Goal: Navigation & Orientation: Find specific page/section

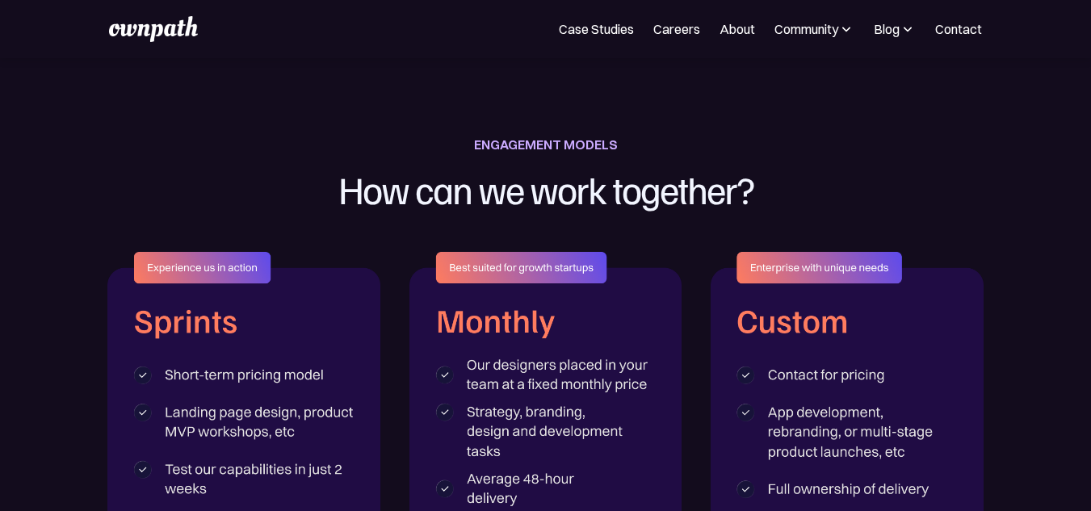
scroll to position [3752, 0]
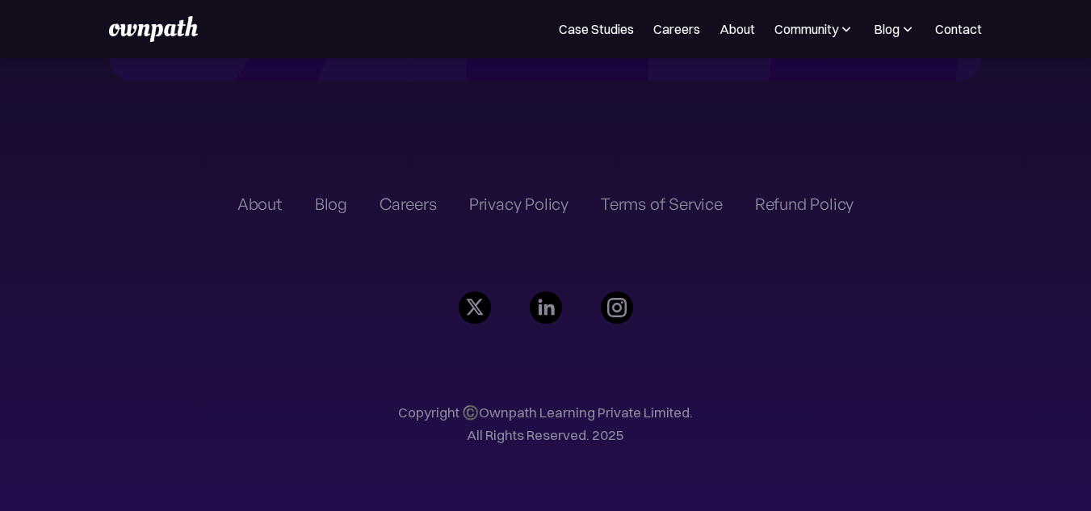
click at [682, 57] on div "Case Studies Careers About Community Events Resources Design Residency Work on …" at bounding box center [545, 29] width 1091 height 58
click at [678, 36] on link "Careers" at bounding box center [676, 28] width 47 height 19
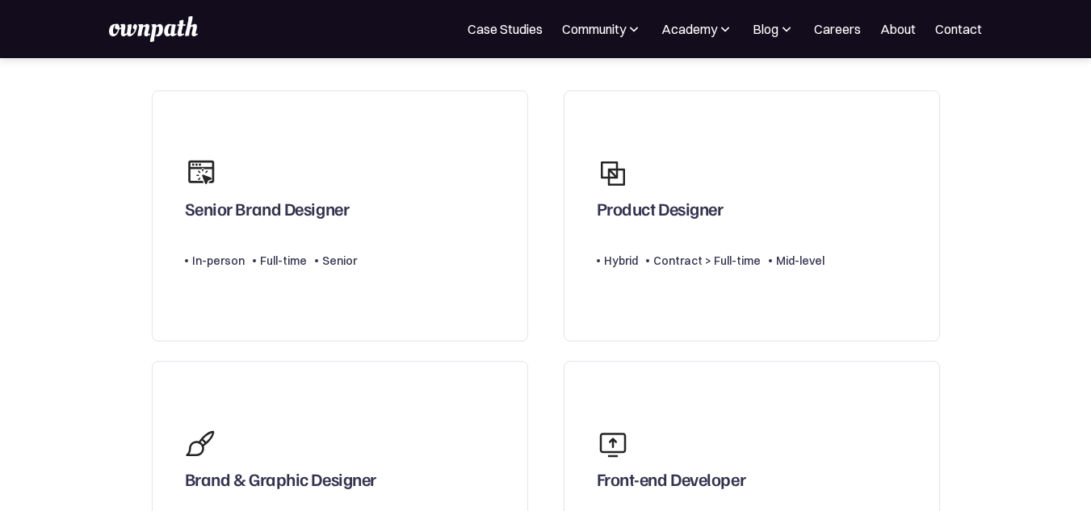
scroll to position [135, 0]
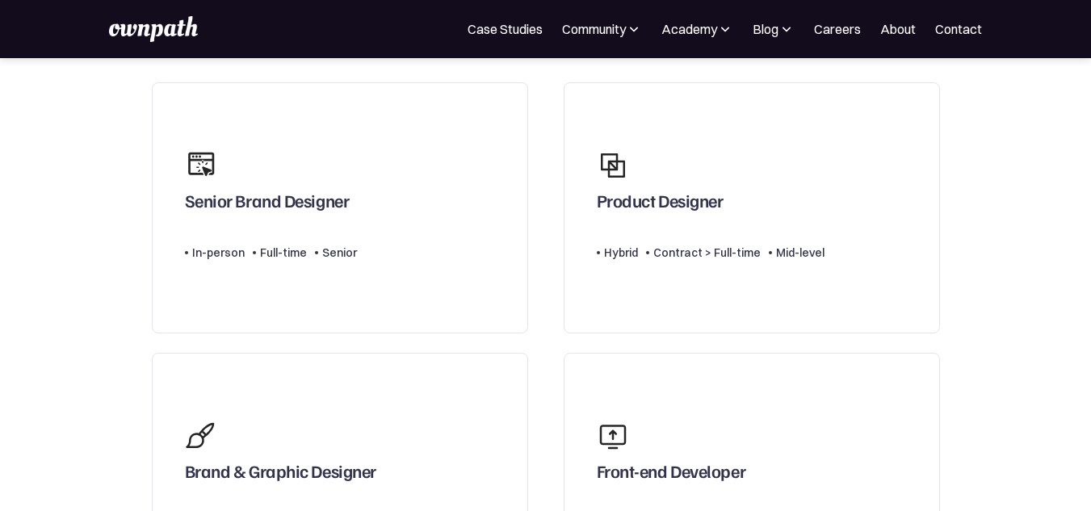
drag, startPoint x: 1090, startPoint y: 132, endPoint x: 1102, endPoint y: 146, distance: 18.3
click at [1090, 146] on html "Join ownpath's growing WhatsApp community for designers! Request an Invite For …" at bounding box center [545, 120] width 1091 height 511
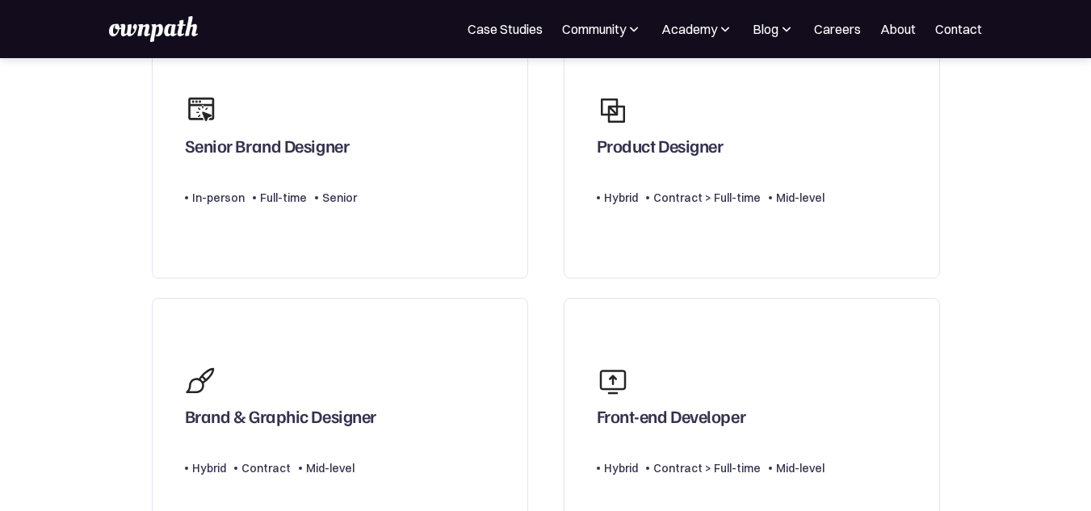
scroll to position [203, 0]
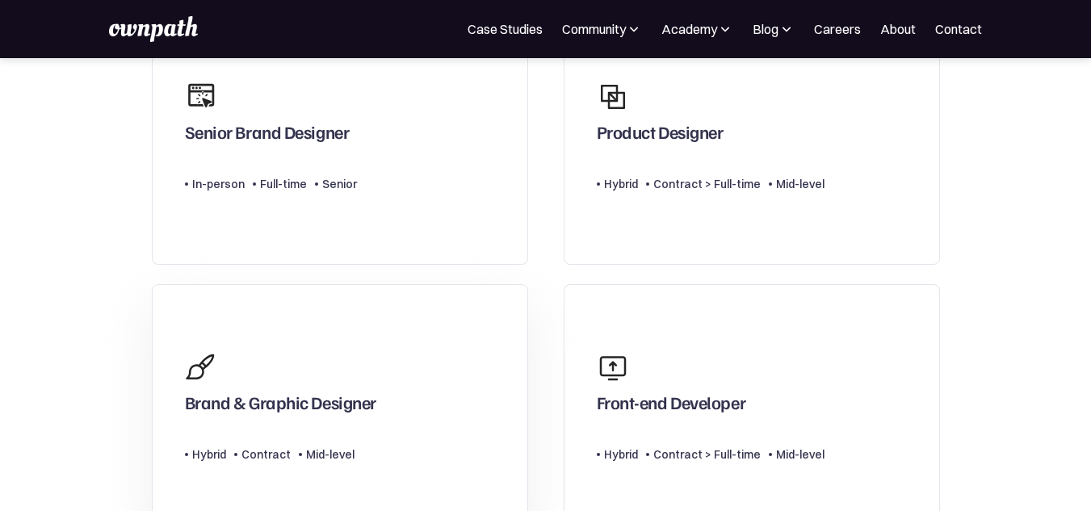
click at [415, 344] on link "Brand & Graphic Designer Type Level Hybrid Contract Mid-level" at bounding box center [340, 409] width 376 height 251
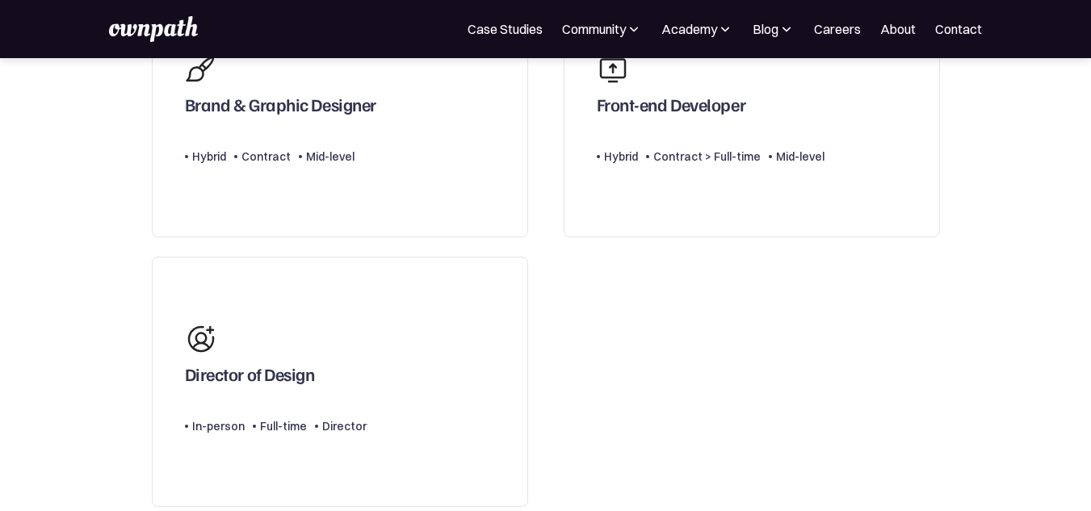
scroll to position [0, 0]
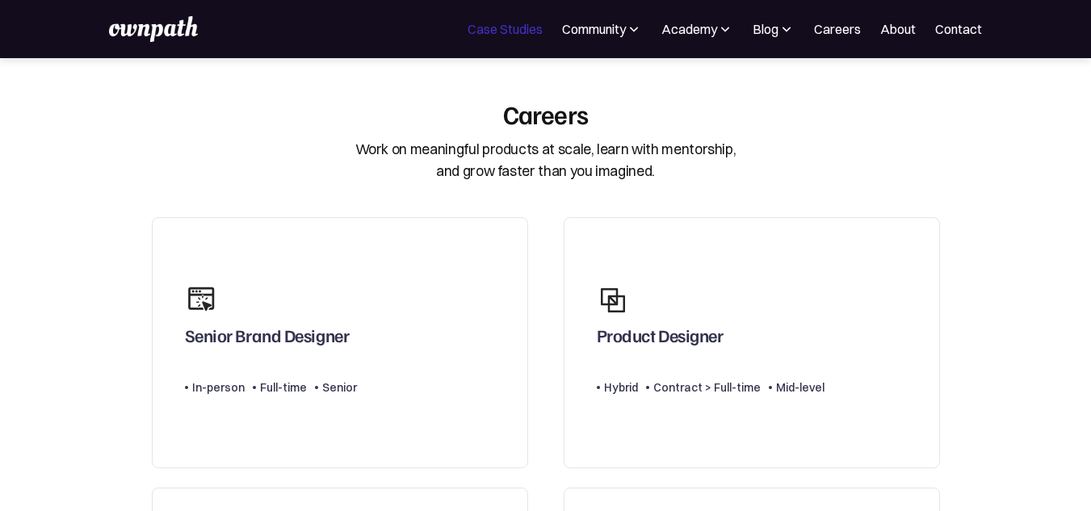
click at [516, 38] on link "Case Studies" at bounding box center [504, 28] width 75 height 19
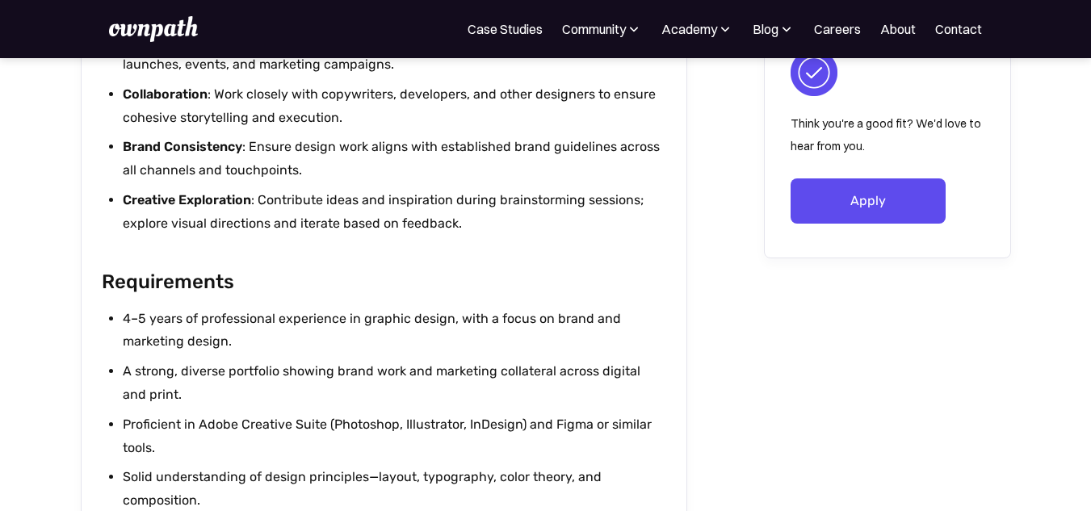
scroll to position [1031, 0]
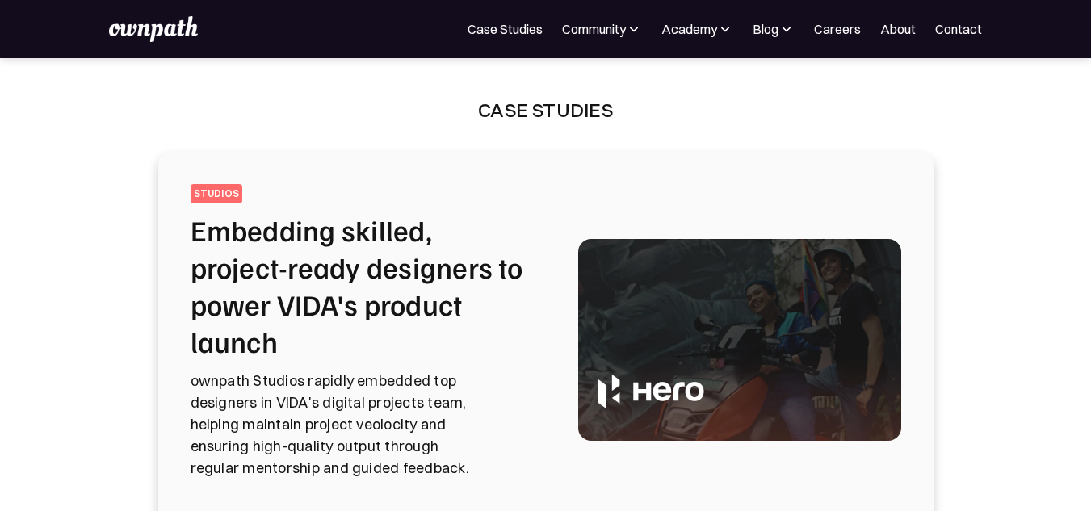
scroll to position [446, 0]
